Goal: Book appointment/travel/reservation

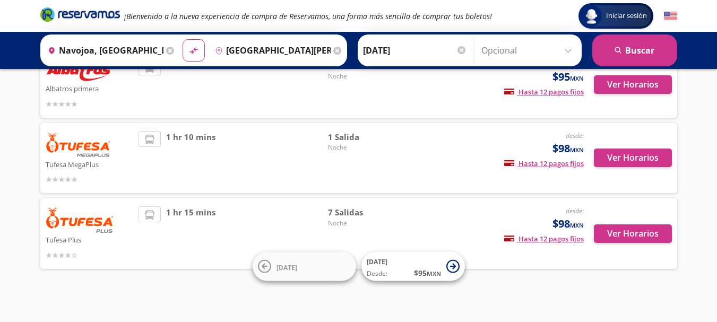
scroll to position [99, 0]
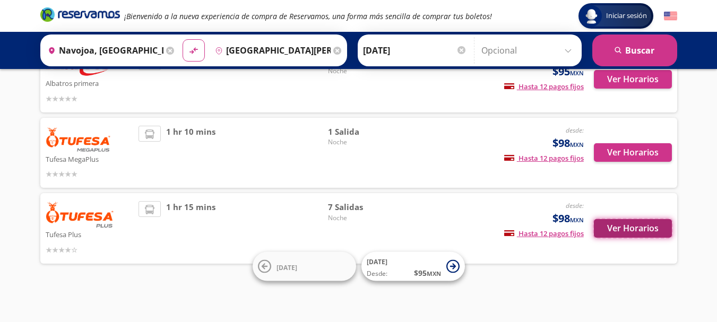
click at [632, 230] on button "Ver Horarios" at bounding box center [633, 228] width 78 height 19
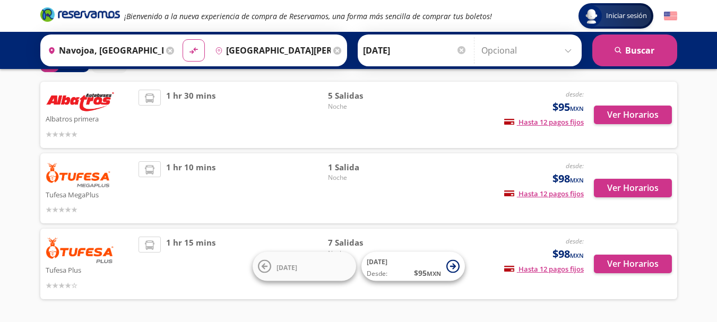
scroll to position [46, 0]
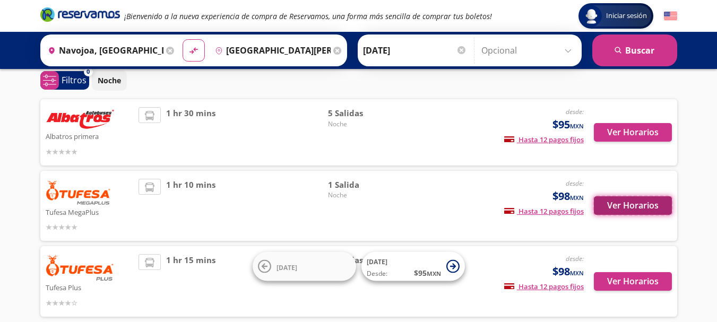
click at [649, 207] on button "Ver Horarios" at bounding box center [633, 205] width 78 height 19
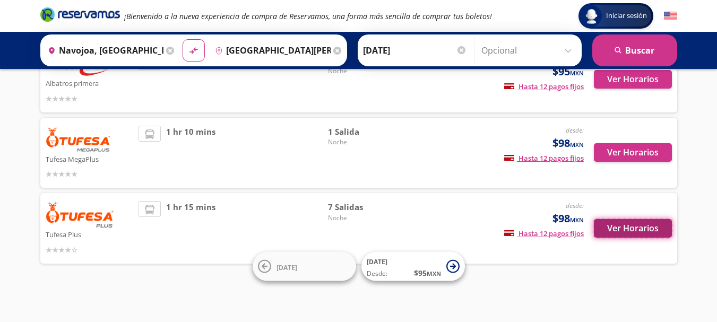
click at [618, 227] on button "Ver Horarios" at bounding box center [633, 228] width 78 height 19
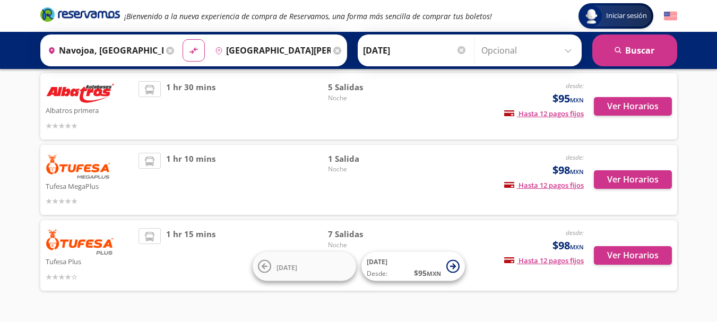
scroll to position [46, 0]
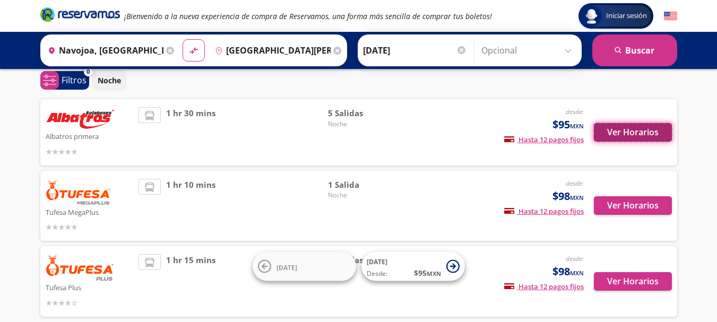
click at [629, 132] on button "Ver Horarios" at bounding box center [633, 132] width 78 height 19
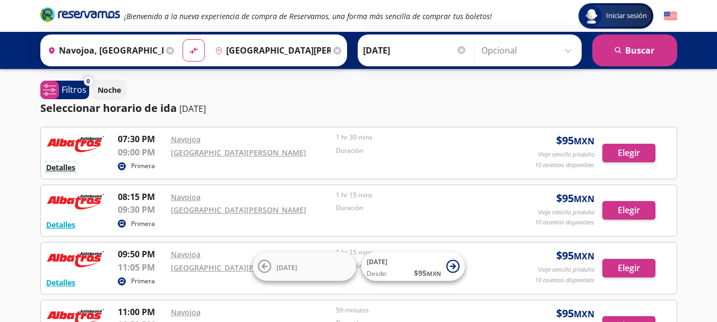
click at [62, 170] on button "Detalles" at bounding box center [60, 167] width 29 height 11
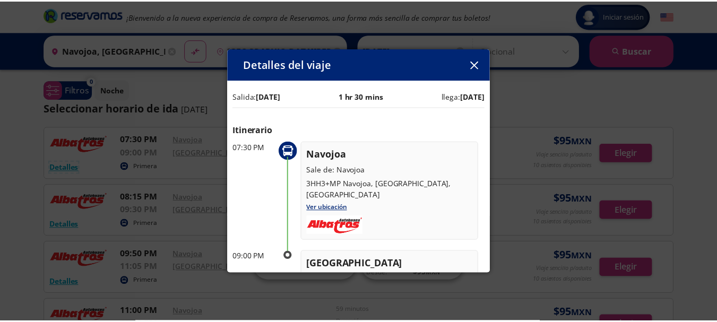
scroll to position [53, 0]
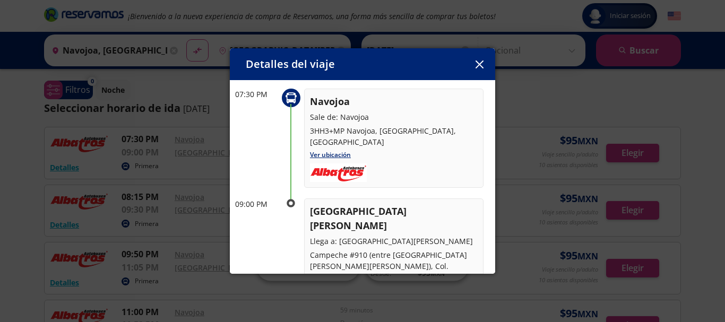
click at [484, 68] on button "button" at bounding box center [479, 64] width 16 height 16
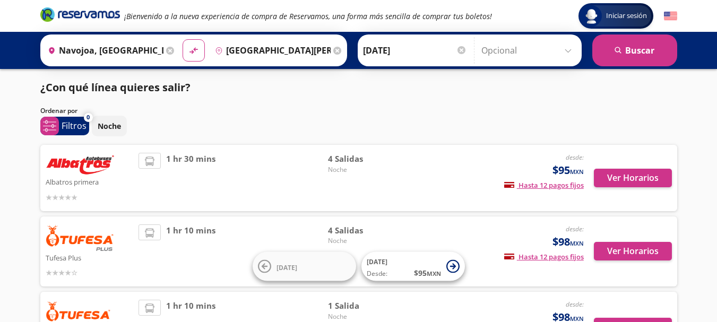
scroll to position [53, 0]
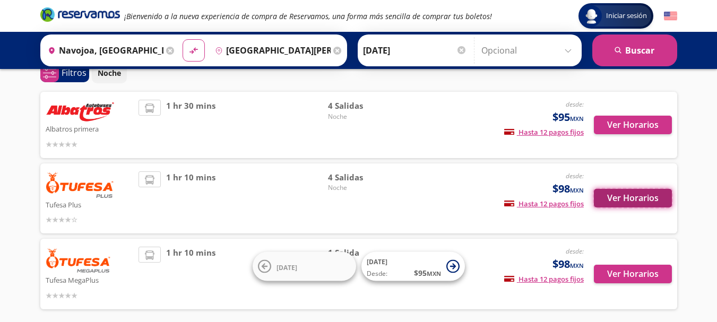
click at [640, 194] on button "Ver Horarios" at bounding box center [633, 198] width 78 height 19
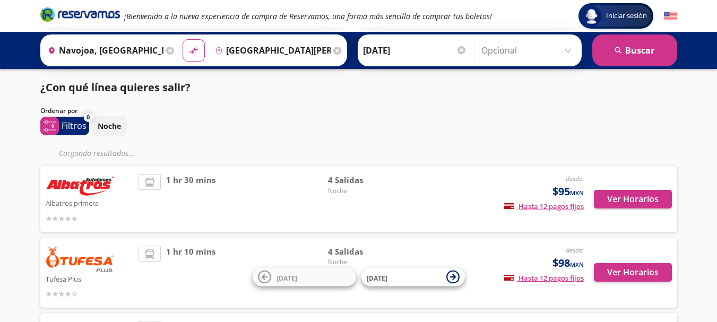
scroll to position [53, 0]
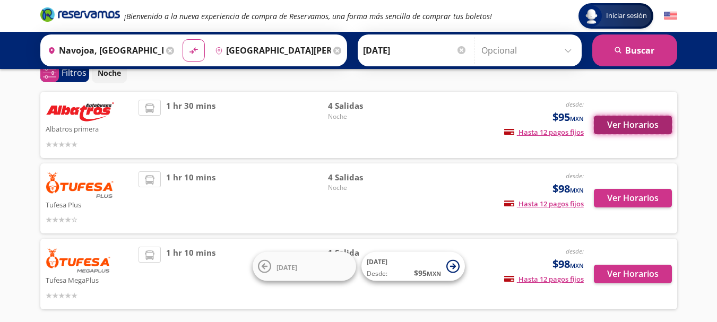
click at [629, 119] on button "Ver Horarios" at bounding box center [633, 125] width 78 height 19
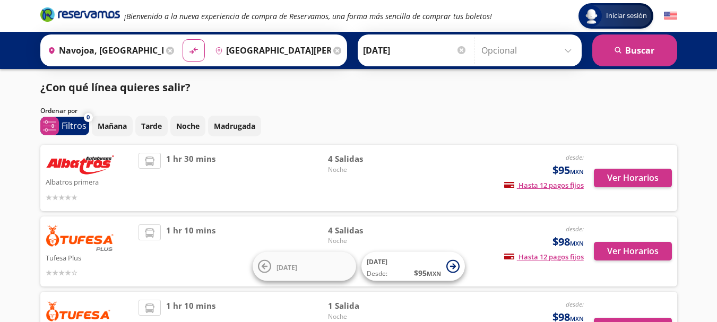
scroll to position [53, 0]
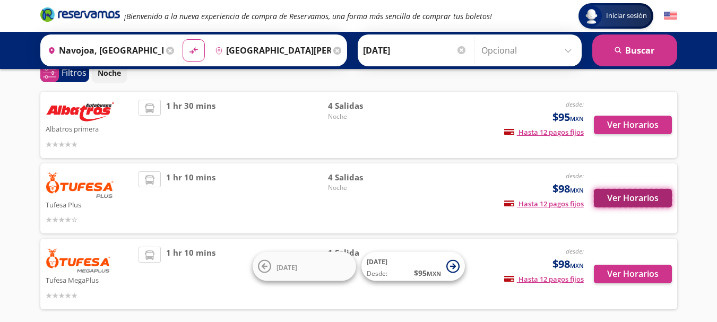
click at [640, 197] on button "Ver Horarios" at bounding box center [633, 198] width 78 height 19
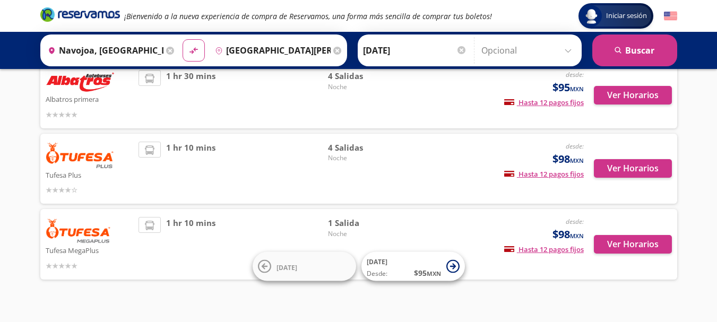
scroll to position [99, 0]
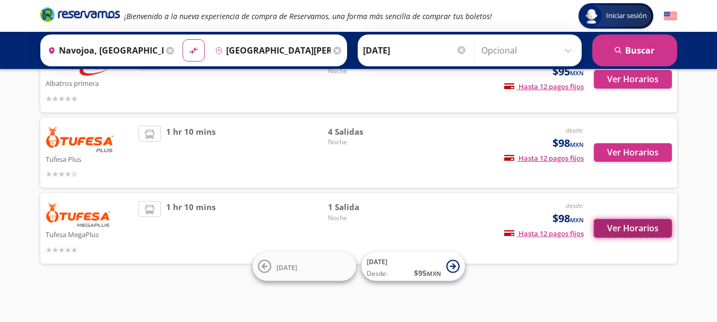
click at [637, 229] on button "Ver Horarios" at bounding box center [633, 228] width 78 height 19
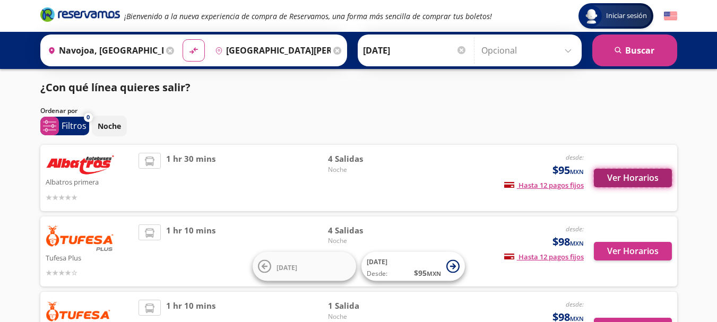
click at [644, 179] on button "Ver Horarios" at bounding box center [633, 178] width 78 height 19
